Goal: Information Seeking & Learning: Learn about a topic

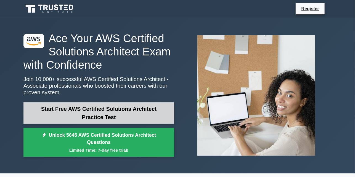
click at [162, 115] on link "Start Free AWS Certified Solutions Architect Practice Test" at bounding box center [98, 114] width 151 height 22
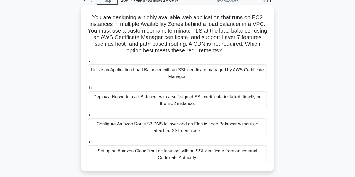
scroll to position [28, 0]
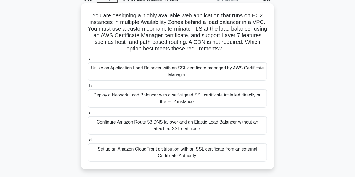
click at [170, 75] on div "Utilize an Application Load Balancer with an SSL certificate managed by AWS Cer…" at bounding box center [177, 71] width 179 height 18
click at [88, 61] on input "a. Utilize an Application Load Balancer with an SSL certificate managed by AWS …" at bounding box center [88, 59] width 0 height 4
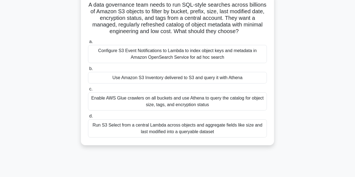
scroll to position [55, 0]
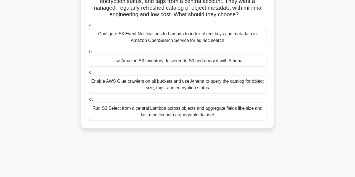
click at [202, 60] on div "Use Amazon S3 Inventory delivered to S3 and query it with Athena" at bounding box center [177, 61] width 179 height 12
click at [88, 54] on input "b. Use Amazon S3 Inventory delivered to S3 and query it with Athena" at bounding box center [88, 52] width 0 height 4
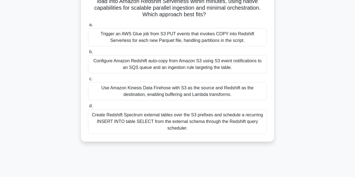
click at [226, 42] on div "Trigger an AWS Glue job from S3 PUT events that invokes COPY into Redshift Serv…" at bounding box center [177, 37] width 179 height 18
click at [88, 27] on input "a. Trigger an AWS Glue job from S3 PUT events that invokes COPY into Redshift S…" at bounding box center [88, 25] width 0 height 4
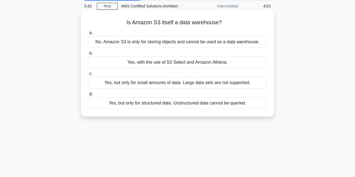
scroll to position [0, 0]
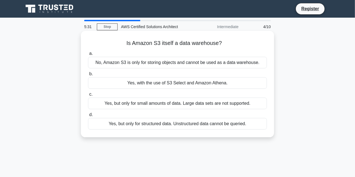
click at [207, 64] on div "No, Amazon S3 is only for storing objects and cannot be used as a data warehous…" at bounding box center [177, 63] width 179 height 12
click at [88, 56] on input "a. No, Amazon S3 is only for storing objects and cannot be used as a data wareh…" at bounding box center [88, 54] width 0 height 4
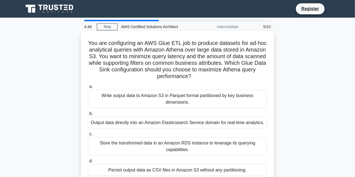
click at [199, 124] on div "Output data directly into an Amazon Elasticsearch Service domain for real-time …" at bounding box center [177, 123] width 179 height 12
click at [88, 116] on input "b. Output data directly into an Amazon Elasticsearch Service domain for real-ti…" at bounding box center [88, 114] width 0 height 4
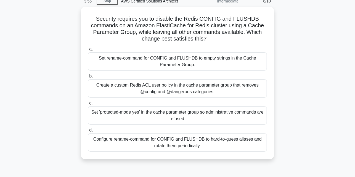
scroll to position [28, 0]
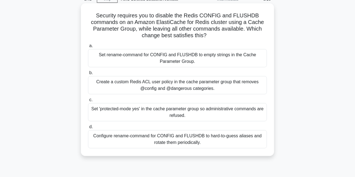
click at [193, 85] on div "Create a custom Redis ACL user policy in the cache parameter group that removes…" at bounding box center [177, 85] width 179 height 18
click at [88, 75] on input "b. Create a custom Redis ACL user policy in the cache parameter group that remo…" at bounding box center [88, 73] width 0 height 4
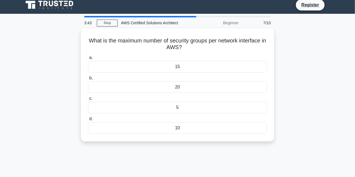
scroll to position [0, 0]
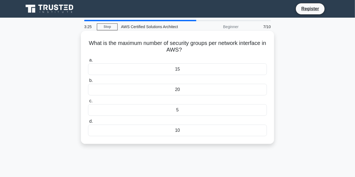
click at [183, 90] on div "20" at bounding box center [177, 90] width 179 height 12
click at [88, 83] on input "b. 20" at bounding box center [88, 81] width 0 height 4
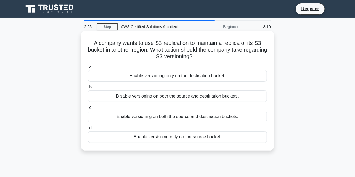
click at [195, 76] on div "Enable versioning only on the destination bucket." at bounding box center [177, 76] width 179 height 12
click at [88, 69] on input "a. Enable versioning only on the destination bucket." at bounding box center [88, 67] width 0 height 4
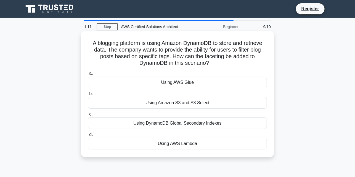
click at [199, 82] on div "Using AWS Glue" at bounding box center [177, 83] width 179 height 12
click at [88, 75] on input "a. Using AWS Glue" at bounding box center [88, 74] width 0 height 4
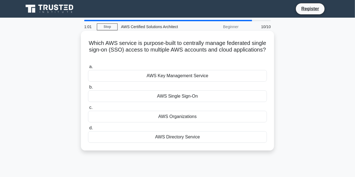
click at [189, 118] on div "AWS Organizations" at bounding box center [177, 117] width 179 height 12
click at [88, 110] on input "c. AWS Organizations" at bounding box center [88, 108] width 0 height 4
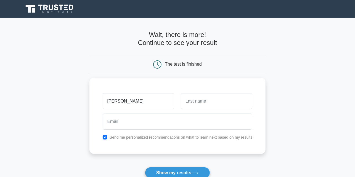
type input "[PERSON_NAME]"
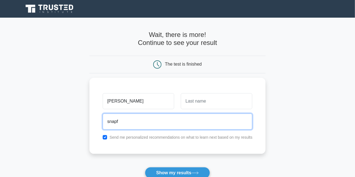
type input "[EMAIL_ADDRESS][DOMAIN_NAME]"
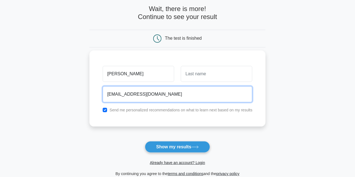
scroll to position [28, 0]
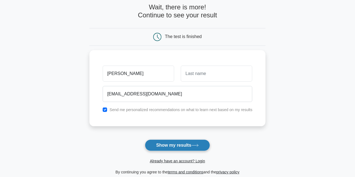
click at [165, 146] on button "Show my results" at bounding box center [177, 146] width 65 height 12
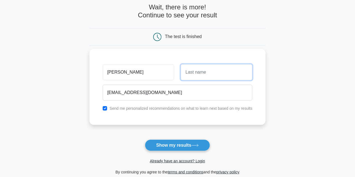
click at [195, 77] on input "text" at bounding box center [217, 72] width 72 height 16
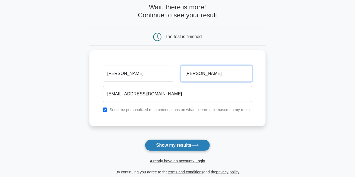
type input "[PERSON_NAME]"
click at [169, 143] on button "Show my results" at bounding box center [177, 146] width 65 height 12
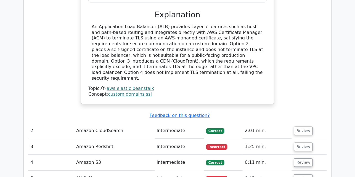
scroll to position [636, 0]
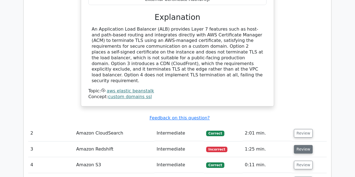
click at [297, 145] on button "Review" at bounding box center [303, 149] width 19 height 9
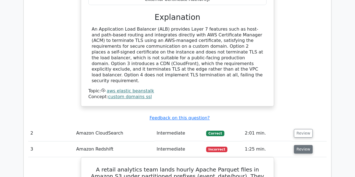
click at [305, 145] on button "Review" at bounding box center [303, 149] width 19 height 9
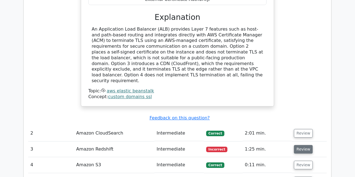
click at [297, 145] on button "Review" at bounding box center [303, 149] width 19 height 9
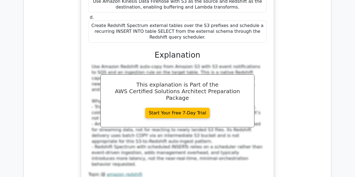
scroll to position [995, 0]
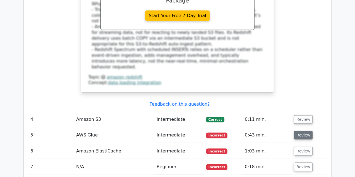
click at [303, 131] on button "Review" at bounding box center [303, 135] width 19 height 9
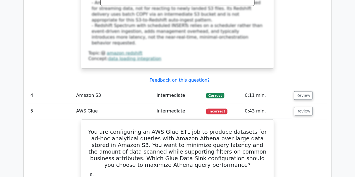
scroll to position [1023, 0]
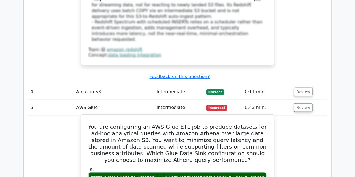
drag, startPoint x: 193, startPoint y: 132, endPoint x: 99, endPoint y: 122, distance: 94.5
click at [232, 124] on h5 "You are configuring an AWS Glue ETL job to produce datasets for ad-hoc analytic…" at bounding box center [178, 144] width 180 height 40
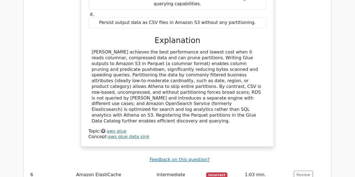
scroll to position [1272, 0]
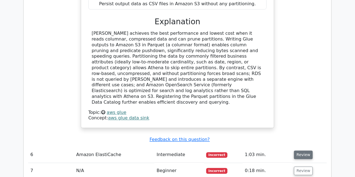
click at [296, 151] on button "Review" at bounding box center [303, 155] width 19 height 9
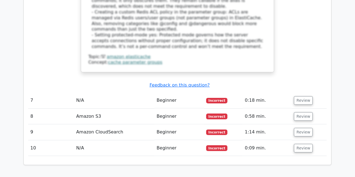
scroll to position [1659, 0]
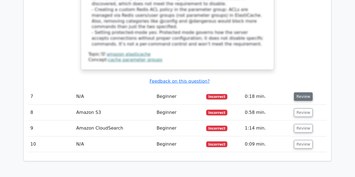
click at [302, 93] on button "Review" at bounding box center [303, 97] width 19 height 9
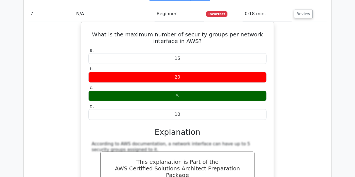
scroll to position [1852, 0]
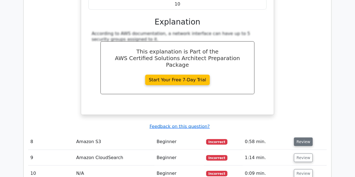
click at [304, 138] on button "Review" at bounding box center [303, 142] width 19 height 9
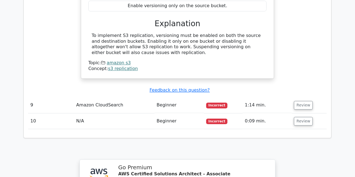
scroll to position [2101, 0]
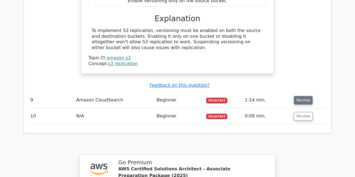
click at [300, 96] on button "Review" at bounding box center [303, 100] width 19 height 9
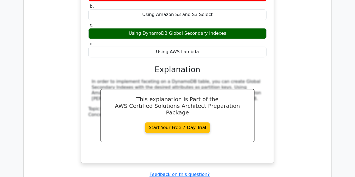
scroll to position [2267, 0]
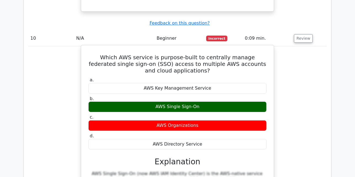
scroll to position [2433, 0]
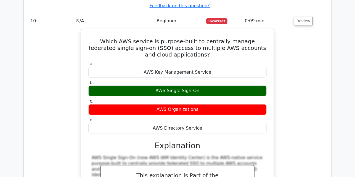
drag, startPoint x: 74, startPoint y: 15, endPoint x: 68, endPoint y: 0, distance: 15.9
